Goal: Information Seeking & Learning: Learn about a topic

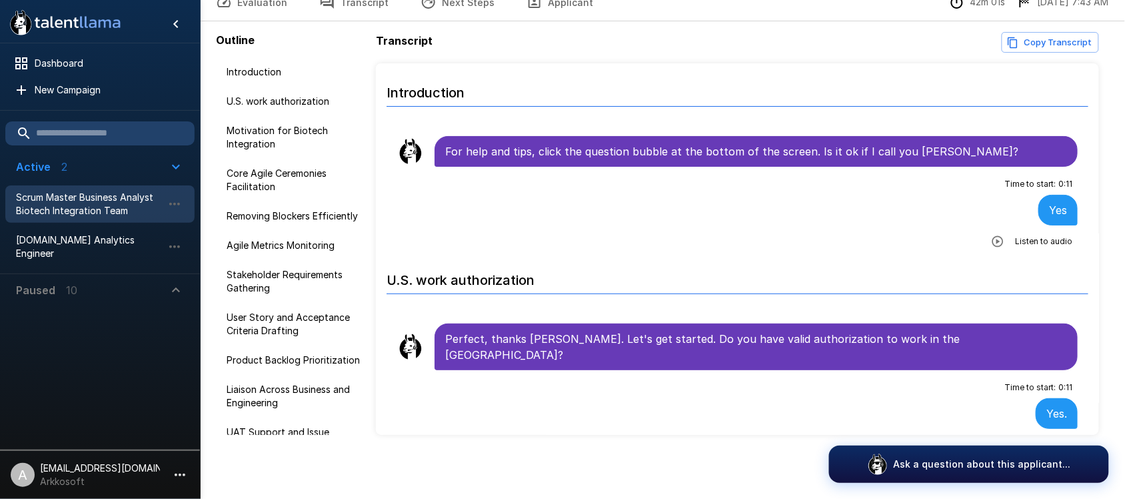
scroll to position [7140, 0]
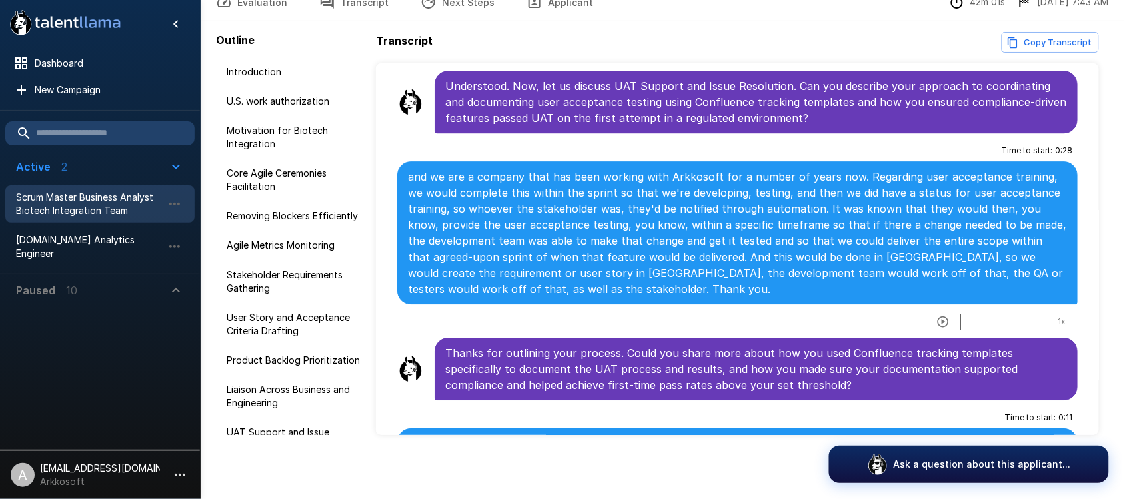
click at [125, 185] on div "Scrum Master Business Analyst Biotech Integration Team" at bounding box center [99, 203] width 189 height 37
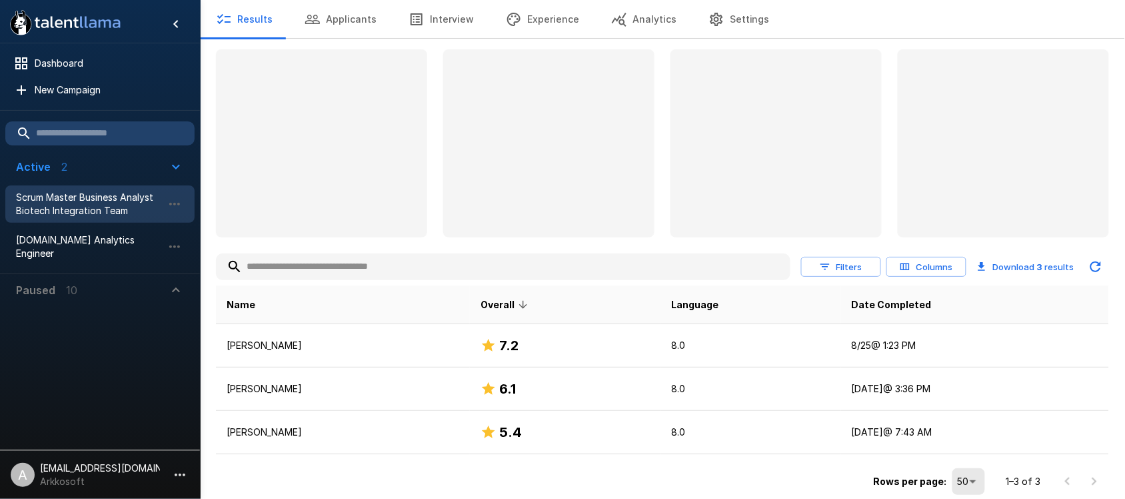
scroll to position [37, 0]
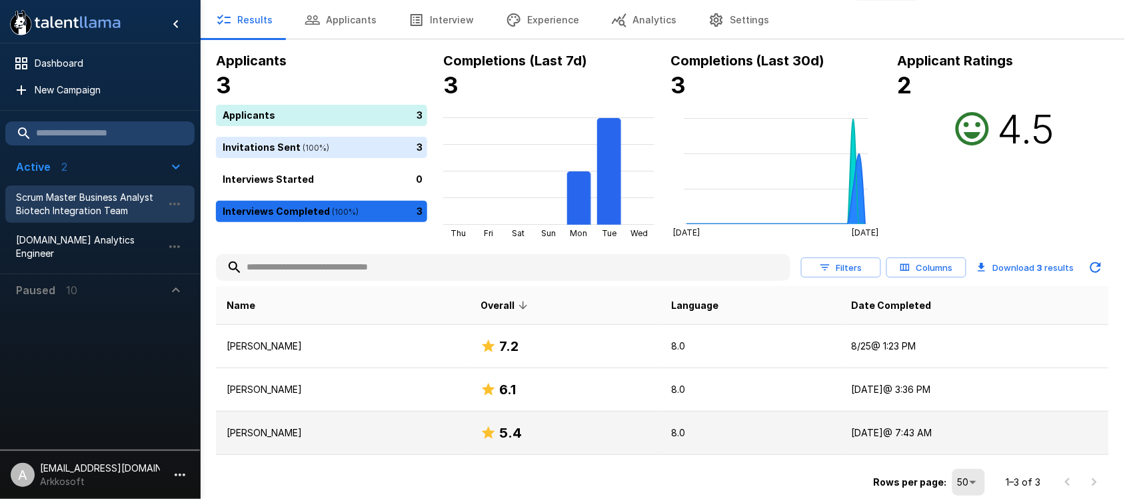
click at [511, 433] on div "5.4" at bounding box center [565, 432] width 169 height 21
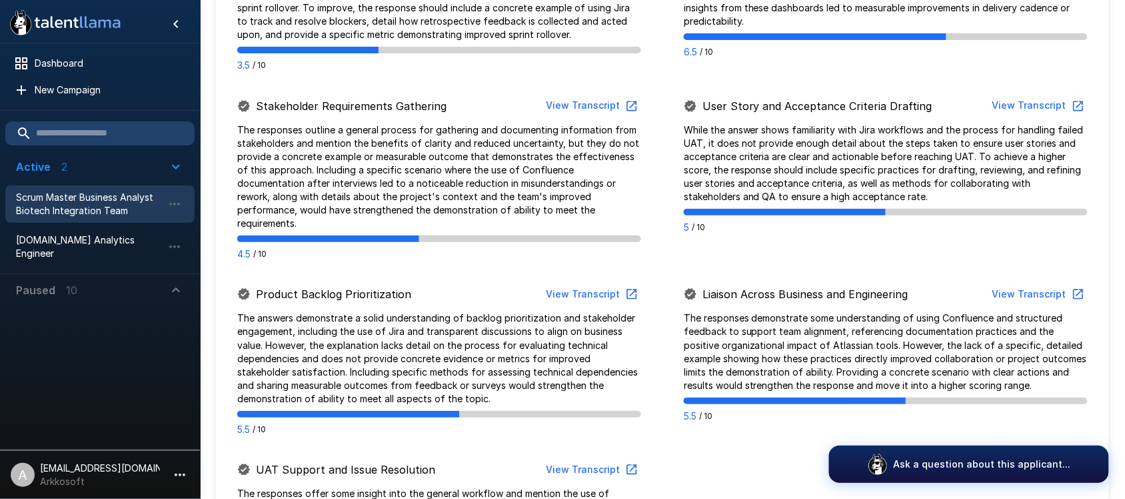
scroll to position [1000, 0]
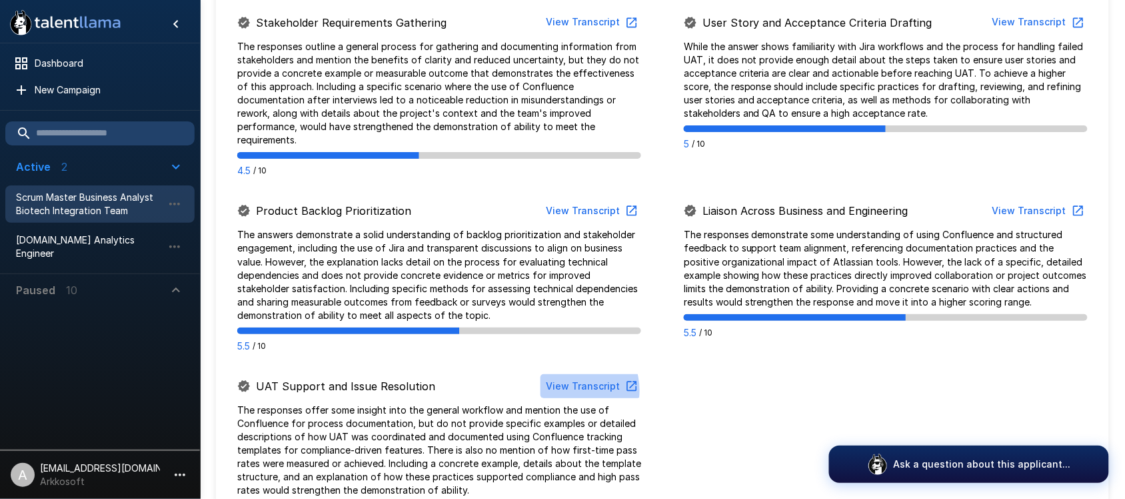
click at [575, 374] on button "View Transcript" at bounding box center [591, 386] width 101 height 25
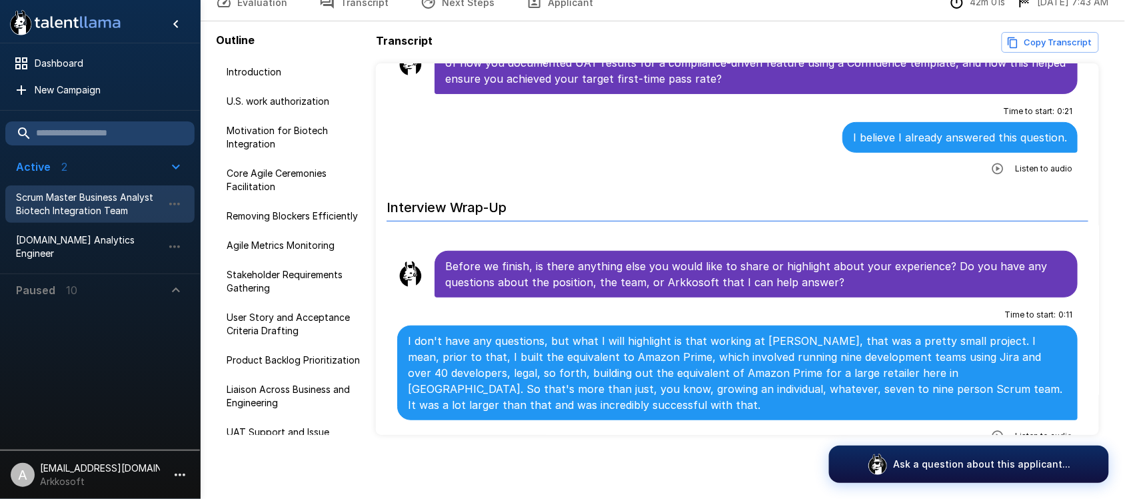
scroll to position [7640, 0]
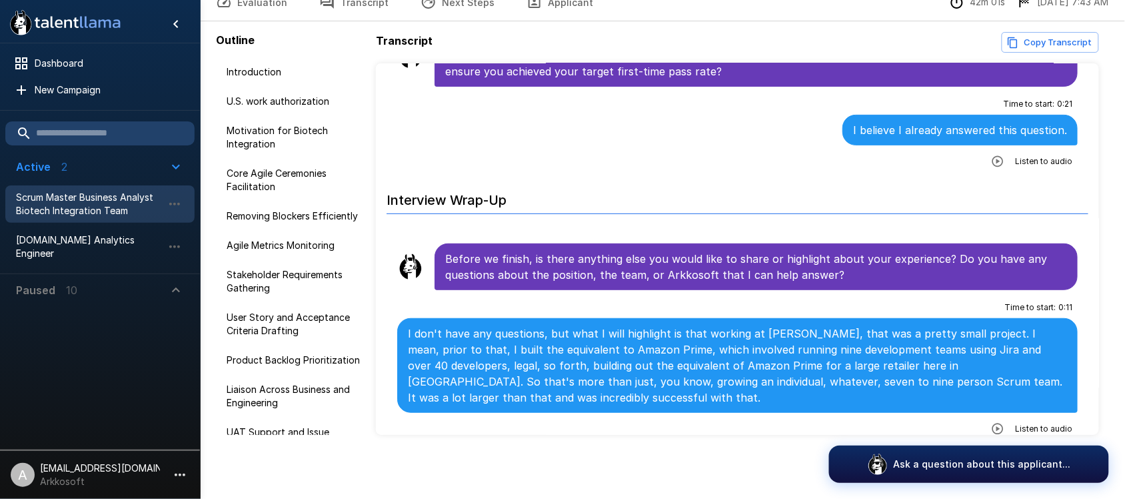
click at [108, 203] on span "Scrum Master Business Analyst Biotech Integration Team" at bounding box center [89, 204] width 147 height 27
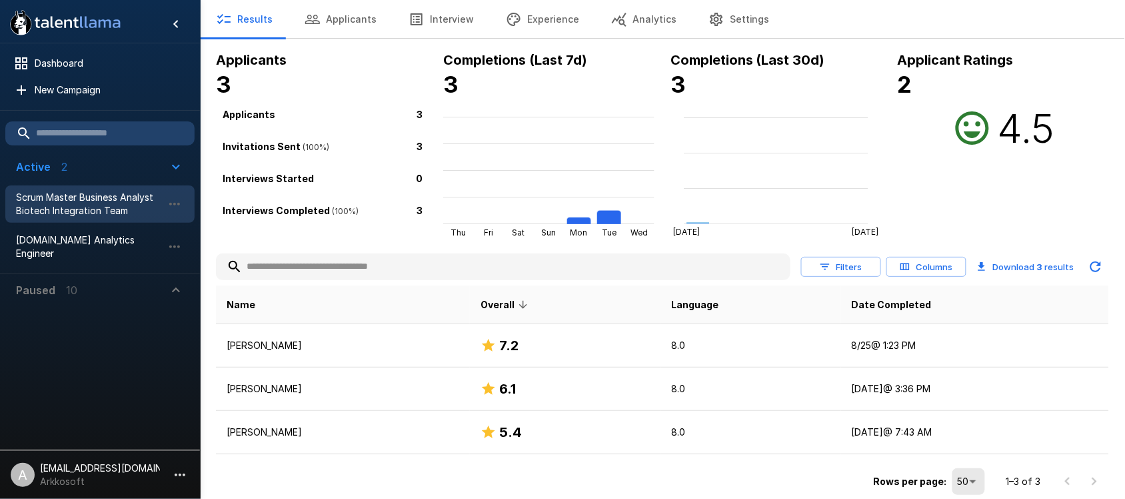
scroll to position [37, 0]
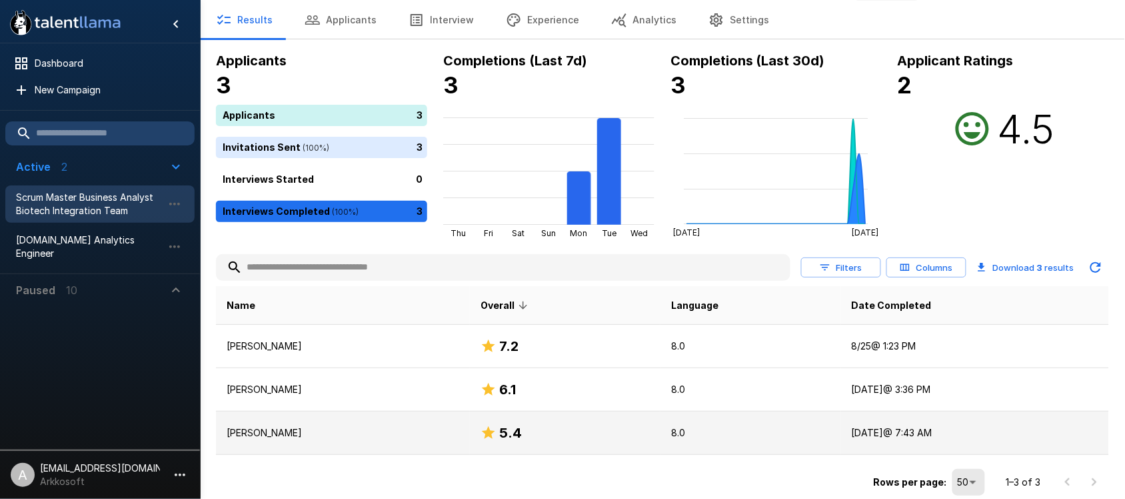
click at [355, 432] on p "[PERSON_NAME]" at bounding box center [343, 432] width 233 height 13
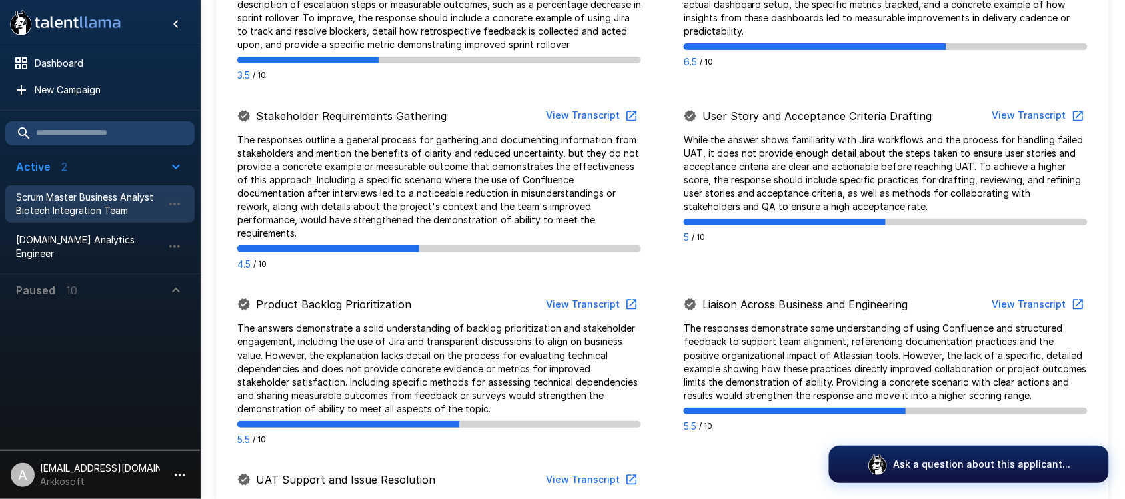
scroll to position [917, 0]
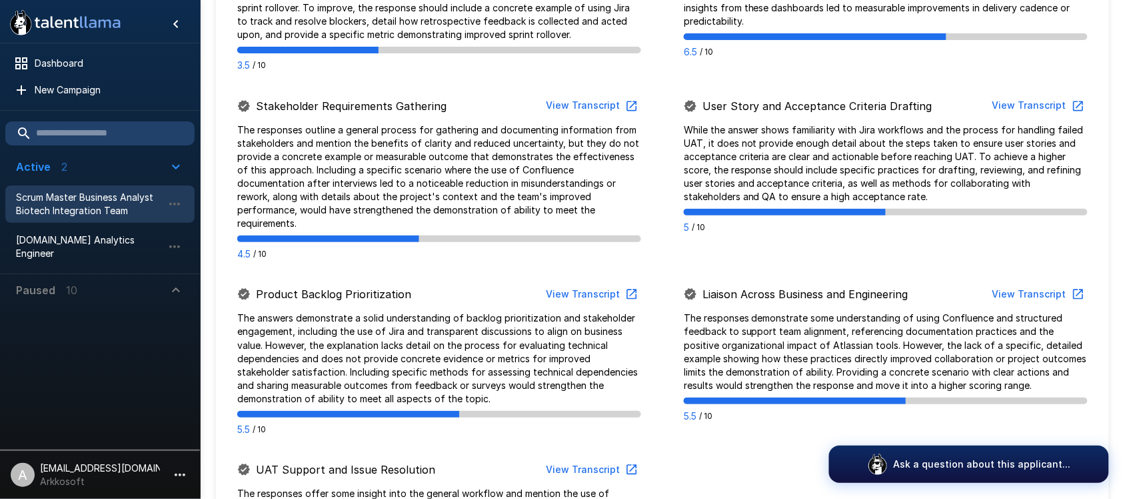
click at [592, 93] on button "View Transcript" at bounding box center [591, 105] width 101 height 25
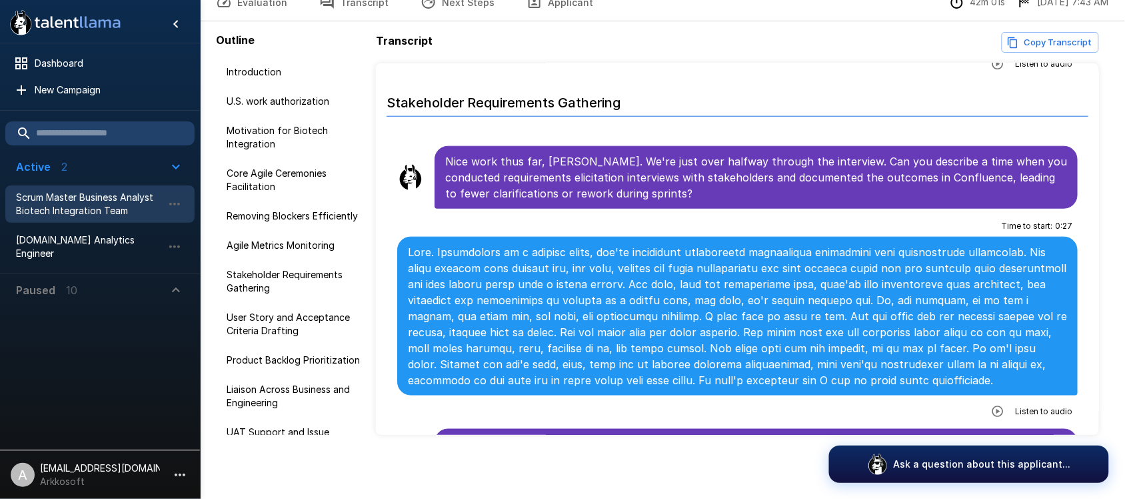
scroll to position [3464, 0]
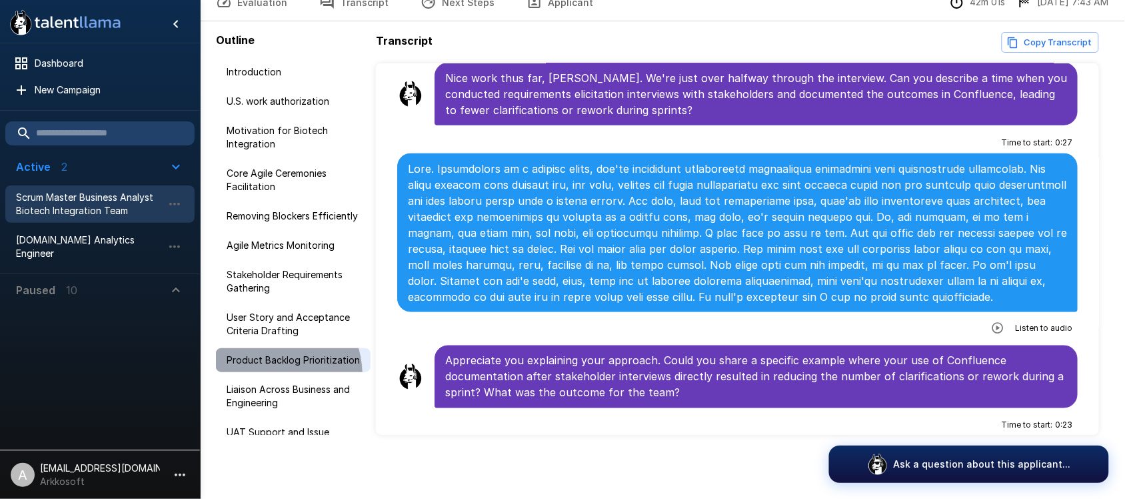
click at [269, 367] on span "Product Backlog Prioritization" at bounding box center [293, 359] width 133 height 13
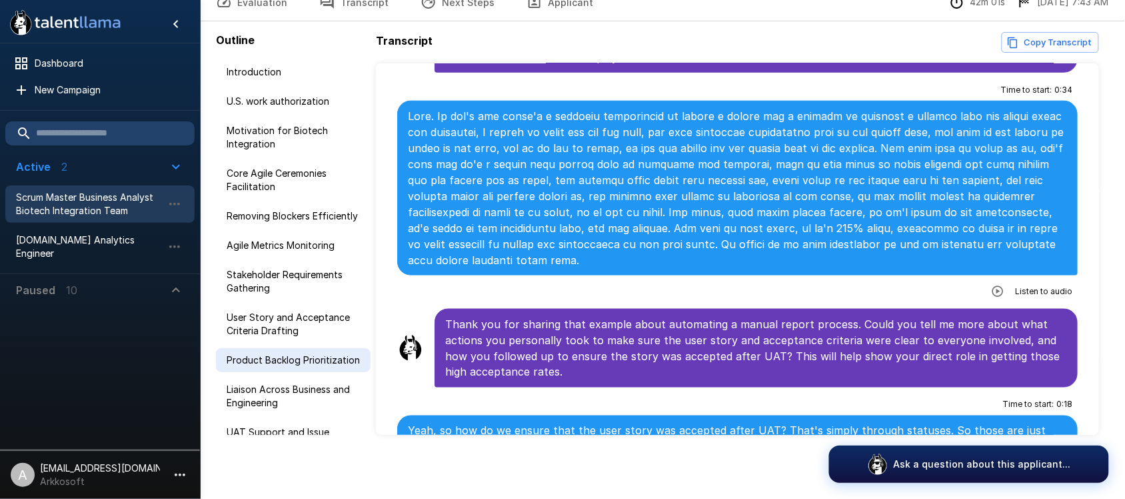
scroll to position [5409, 0]
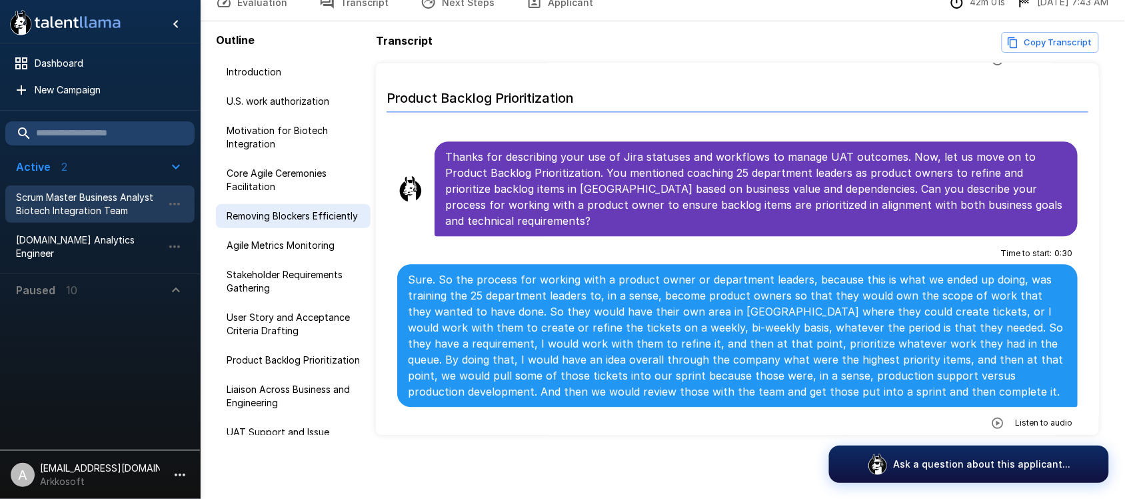
click at [235, 223] on span "Removing Blockers Efficiently" at bounding box center [293, 215] width 133 height 13
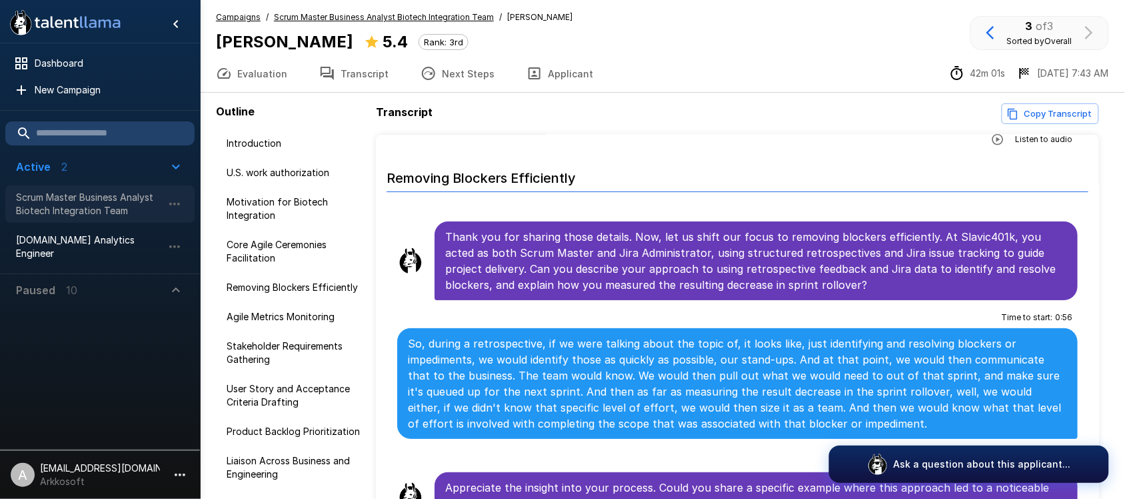
click at [57, 199] on span "Scrum Master Business Analyst Biotech Integration Team" at bounding box center [89, 204] width 147 height 27
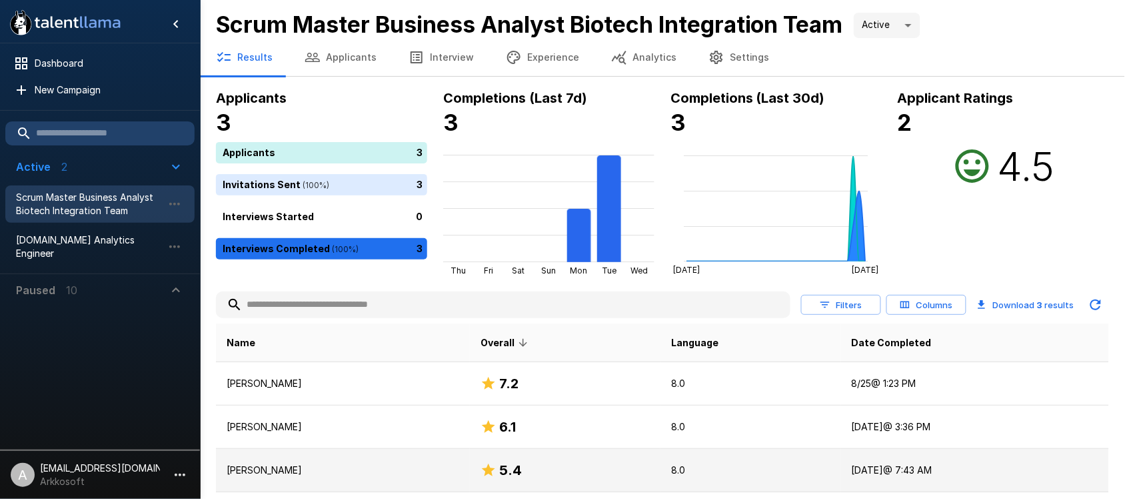
click at [387, 461] on td "[PERSON_NAME]" at bounding box center [343, 470] width 254 height 43
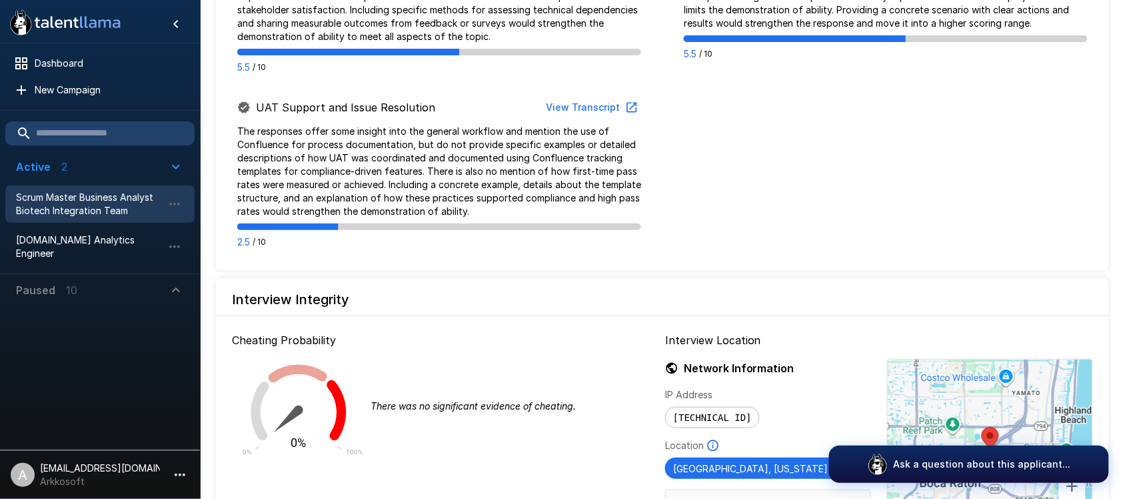
scroll to position [1250, 0]
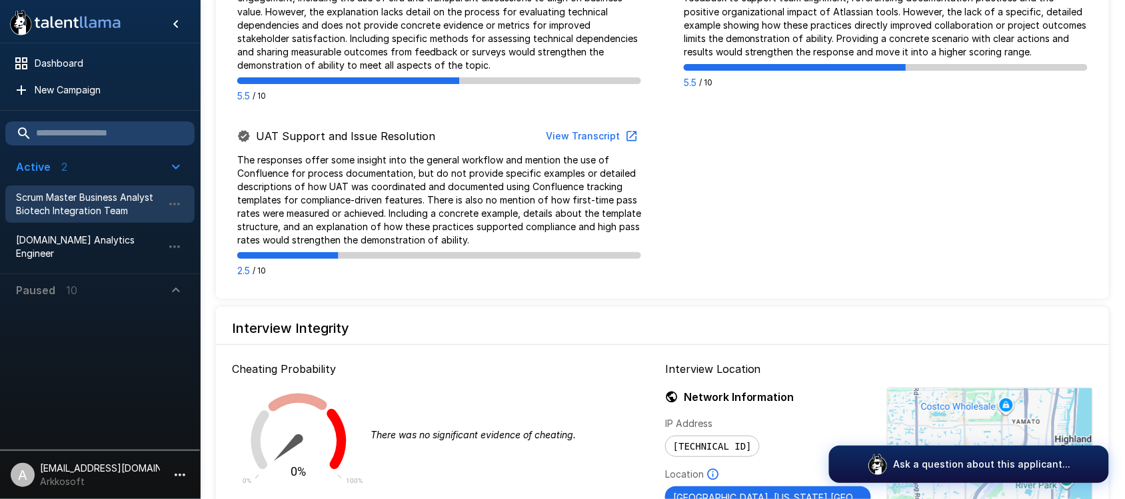
click at [119, 194] on span "Scrum Master Business Analyst Biotech Integration Team" at bounding box center [89, 204] width 147 height 27
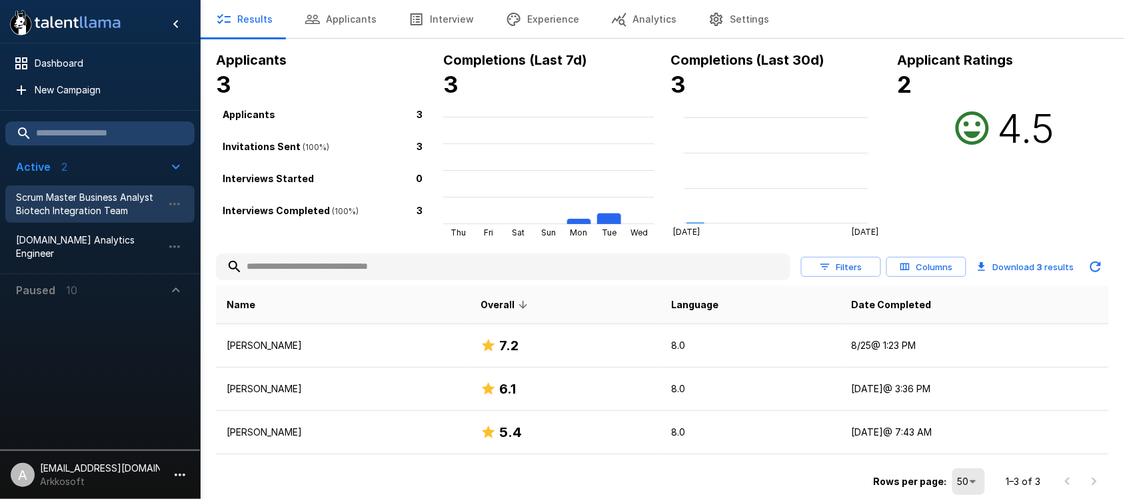
scroll to position [37, 0]
